Goal: Task Accomplishment & Management: Manage account settings

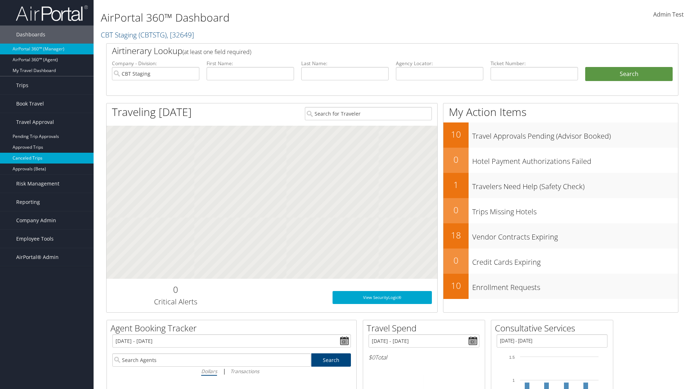
click at [47, 158] on link "Canceled Trips" at bounding box center [47, 158] width 94 height 11
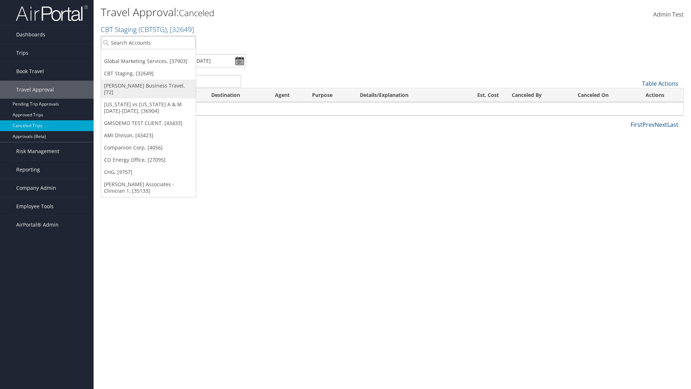
click at [148, 86] on link "[PERSON_NAME] Business Travel, [72]" at bounding box center [148, 89] width 95 height 19
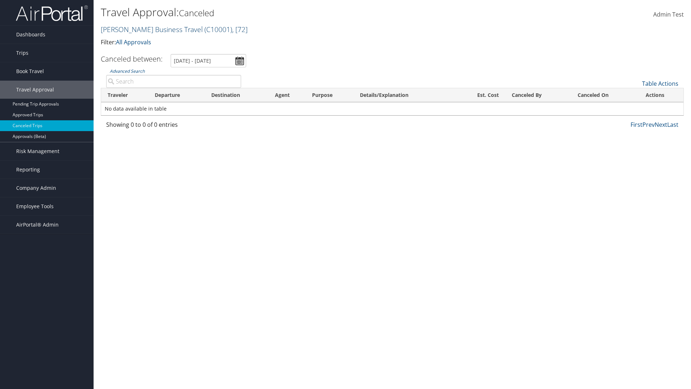
click at [148, 29] on link "[PERSON_NAME] Business Travel ( C10001 ) , [ 72 ]" at bounding box center [174, 29] width 147 height 10
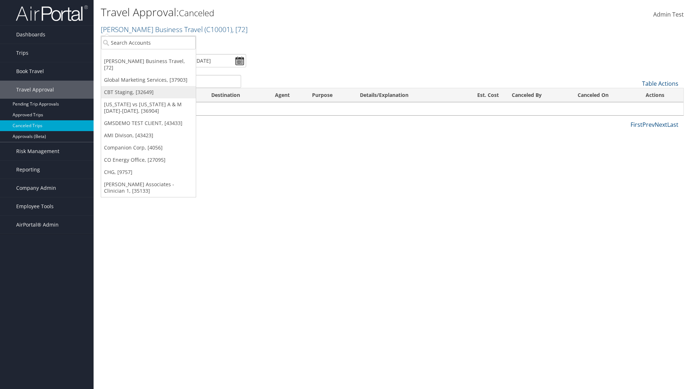
click at [148, 86] on link "CBT Staging, [32649]" at bounding box center [148, 92] width 95 height 12
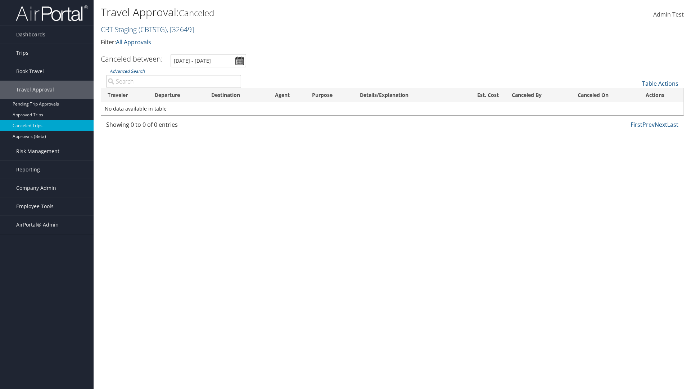
click at [119, 29] on link "CBT Staging ( CBTSTG ) , [ 32649 ]" at bounding box center [147, 29] width 93 height 10
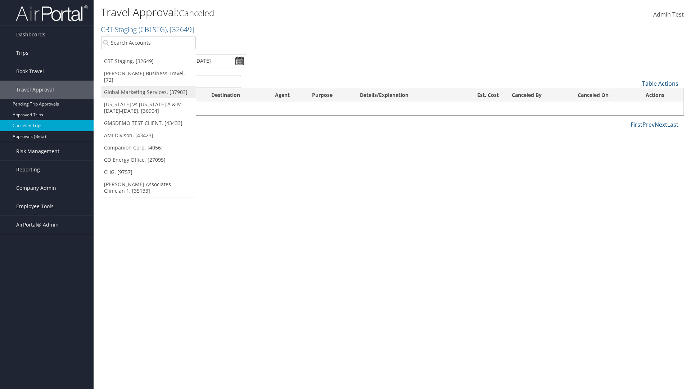
click at [148, 86] on link "Global Marketing Services, [37903]" at bounding box center [148, 92] width 95 height 12
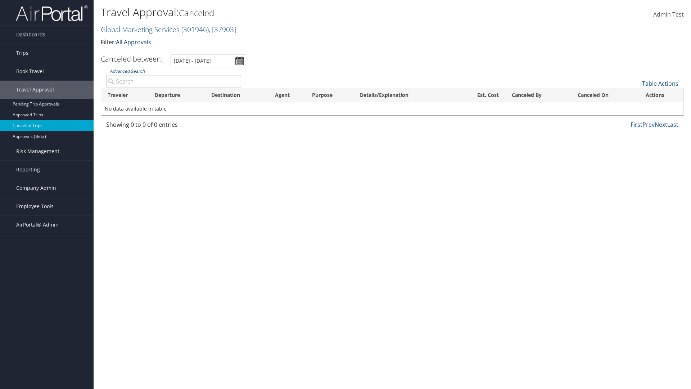
click at [135, 42] on link "All Approvals" at bounding box center [133, 42] width 35 height 8
click at [165, 53] on link "My Approvals" at bounding box center [165, 53] width 95 height 12
click at [125, 95] on th "Traveler" at bounding box center [124, 95] width 47 height 14
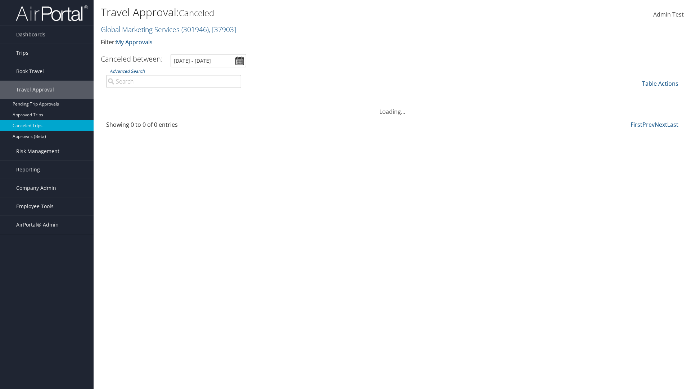
click at [237, 95] on th "Destination" at bounding box center [237, 95] width 64 height 14
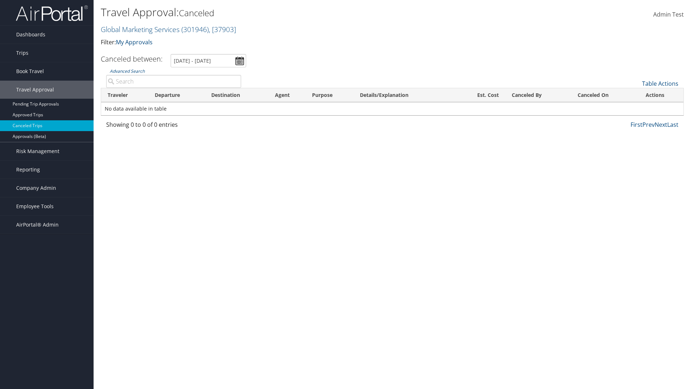
click at [176, 95] on th "Departure" at bounding box center [176, 95] width 57 height 14
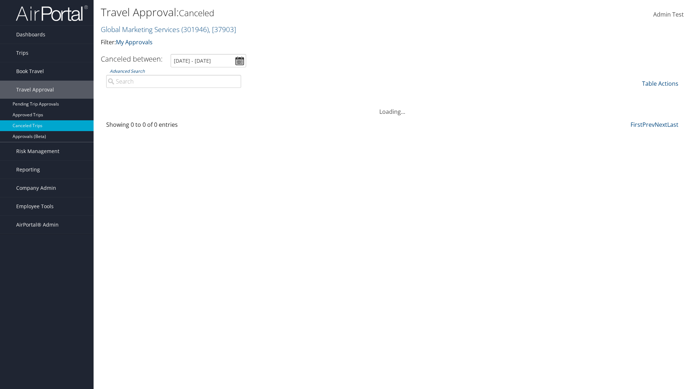
click at [176, 95] on th "Departure" at bounding box center [176, 95] width 57 height 14
click at [480, 95] on th "Est. Cost" at bounding box center [481, 95] width 50 height 14
click at [538, 95] on th "Canceled By" at bounding box center [538, 95] width 66 height 14
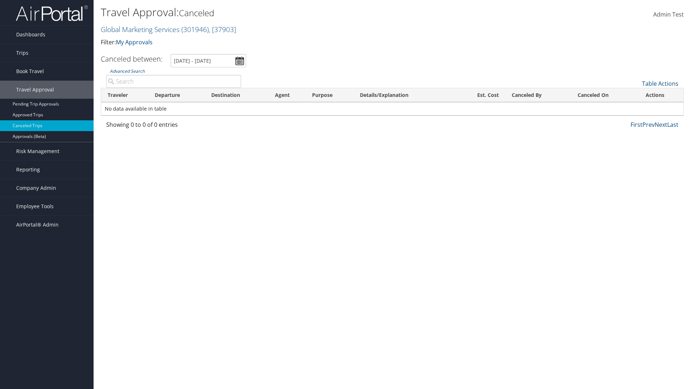
click at [605, 95] on th "Canceled On" at bounding box center [605, 95] width 68 height 14
click at [660, 84] on link "Table Actions" at bounding box center [660, 84] width 36 height 8
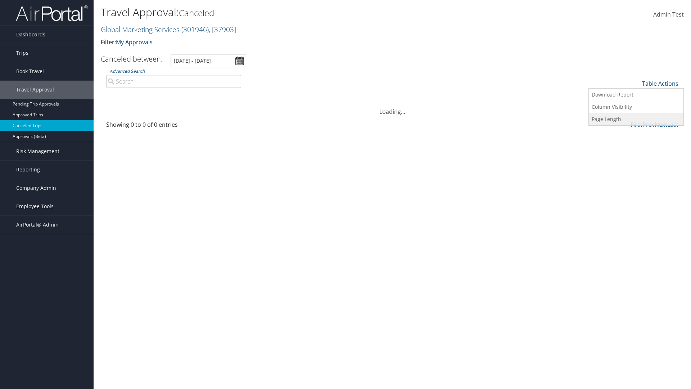
click at [636, 119] on link "Page Length" at bounding box center [636, 119] width 95 height 12
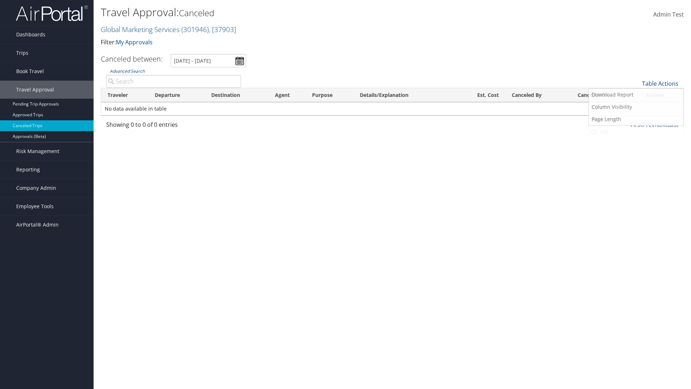
click at [636, 108] on link "25" at bounding box center [636, 108] width 95 height 12
click at [660, 84] on link "Table Actions" at bounding box center [660, 84] width 36 height 8
click at [636, 120] on link "50" at bounding box center [636, 120] width 95 height 12
click at [660, 84] on link "Table Actions" at bounding box center [660, 84] width 36 height 8
